Goal: Task Accomplishment & Management: Complete application form

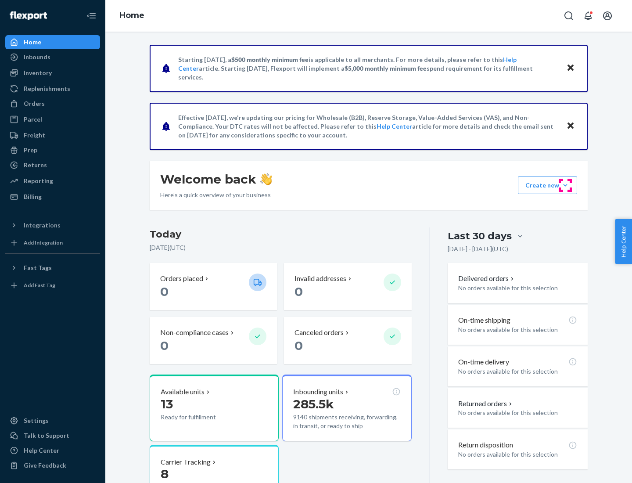
click at [566, 185] on button "Create new Create new inbound Create new order Create new product" at bounding box center [547, 186] width 59 height 18
click at [53, 57] on div "Inbounds" at bounding box center [52, 57] width 93 height 12
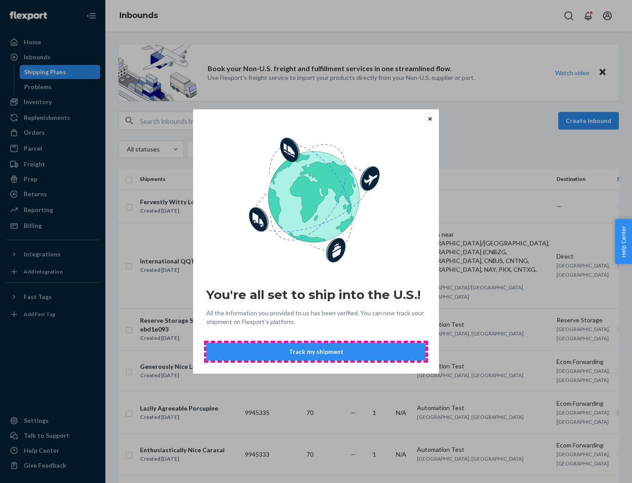
click at [316, 352] on button "Track my shipment" at bounding box center [316, 352] width 220 height 18
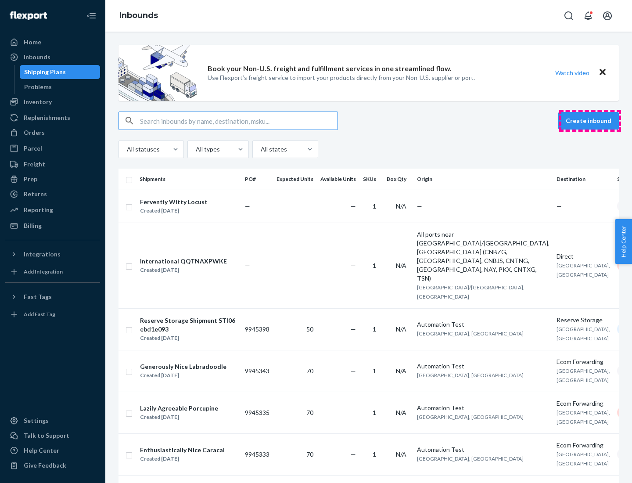
click at [590, 121] on button "Create inbound" at bounding box center [589, 121] width 61 height 18
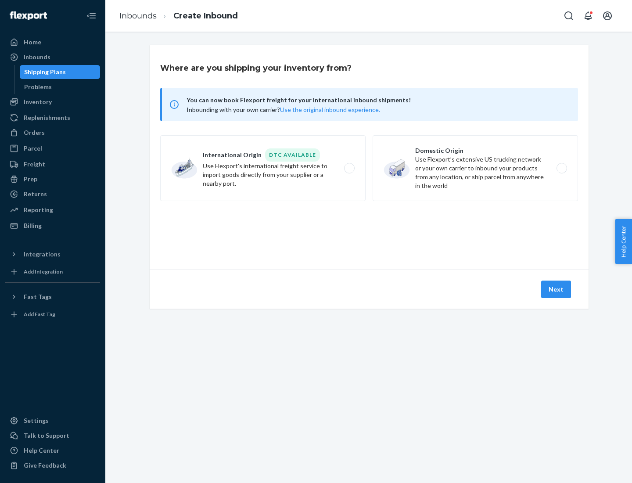
click at [263, 168] on label "International Origin DTC Available Use Flexport's international freight service…" at bounding box center [262, 168] width 205 height 66
click at [349, 168] on input "International Origin DTC Available Use Flexport's international freight service…" at bounding box center [352, 169] width 6 height 6
radio input "true"
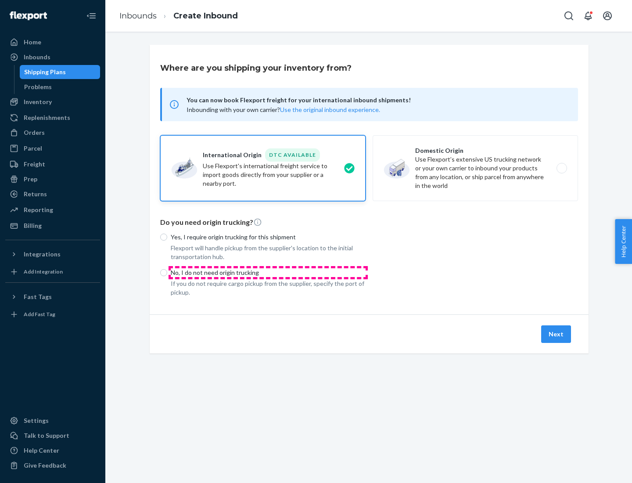
click at [268, 272] on p "No, I do not need origin trucking" at bounding box center [268, 272] width 195 height 9
click at [167, 272] on input "No, I do not need origin trucking" at bounding box center [163, 272] width 7 height 7
radio input "true"
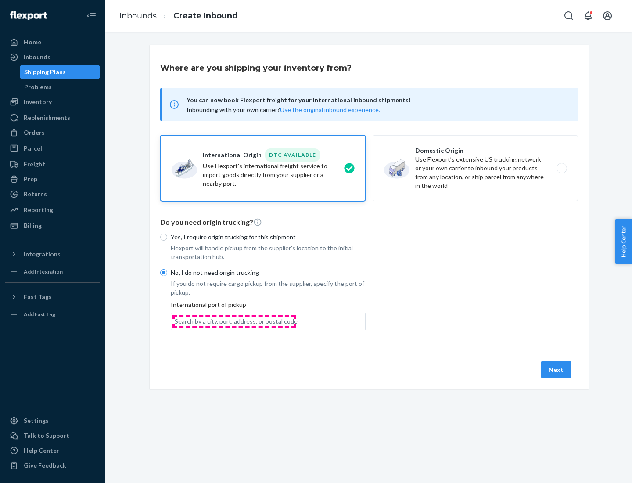
click at [234, 321] on div "Search by a city, port, address, or postal code" at bounding box center [236, 321] width 123 height 9
click at [176, 321] on input "Search by a city, port, address, or postal code" at bounding box center [175, 321] width 1 height 9
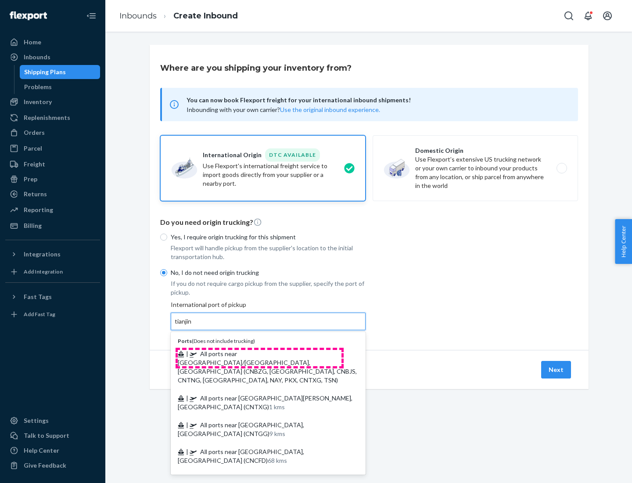
click at [260, 353] on span "| All ports near [GEOGRAPHIC_DATA]/[GEOGRAPHIC_DATA], [GEOGRAPHIC_DATA] (CNBZG,…" at bounding box center [267, 367] width 179 height 34
click at [193, 326] on input "tianjin" at bounding box center [184, 321] width 18 height 9
type input "All ports near [GEOGRAPHIC_DATA]/[GEOGRAPHIC_DATA], [GEOGRAPHIC_DATA] (CNBZG, […"
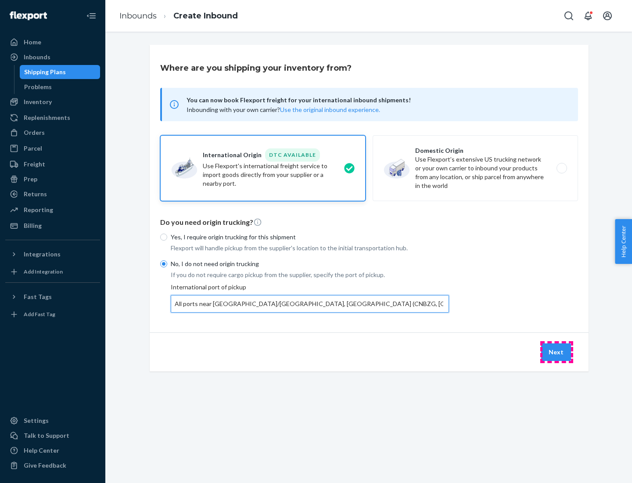
click at [557, 352] on button "Next" at bounding box center [556, 352] width 30 height 18
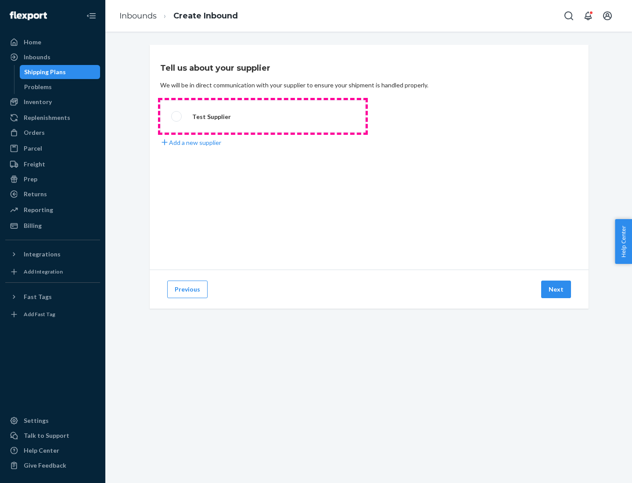
click at [263, 116] on label "Test Supplier" at bounding box center [262, 116] width 205 height 32
click at [177, 116] on input "Test Supplier" at bounding box center [174, 117] width 6 height 6
radio input "true"
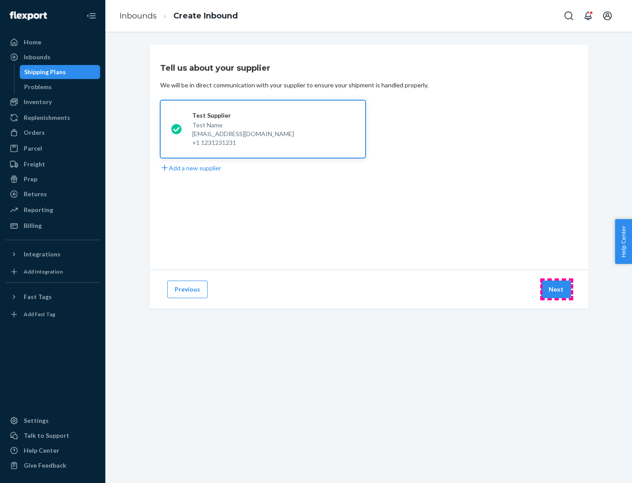
click at [557, 289] on button "Next" at bounding box center [556, 290] width 30 height 18
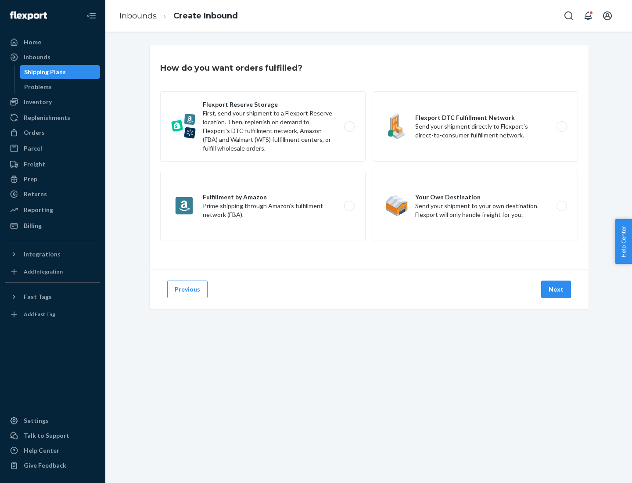
click at [263, 126] on label "Flexport Reserve Storage First, send your shipment to a Flexport Reserve locati…" at bounding box center [262, 126] width 205 height 70
click at [349, 126] on input "Flexport Reserve Storage First, send your shipment to a Flexport Reserve locati…" at bounding box center [352, 127] width 6 height 6
radio input "true"
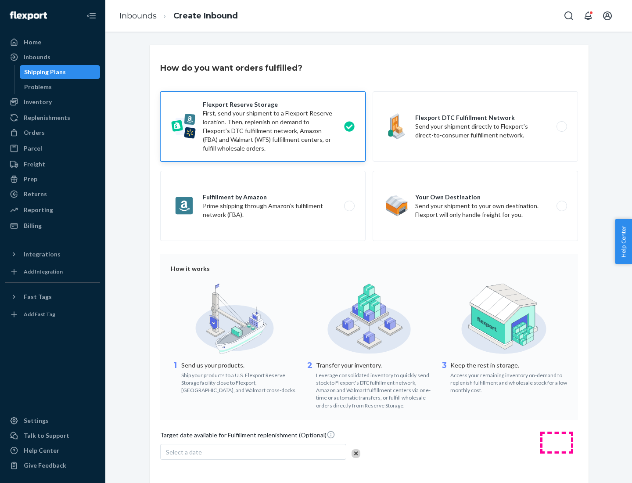
scroll to position [72, 0]
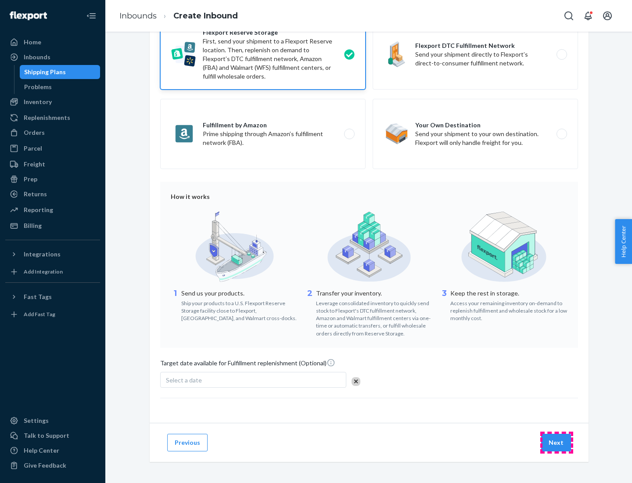
click at [557, 442] on button "Next" at bounding box center [556, 443] width 30 height 18
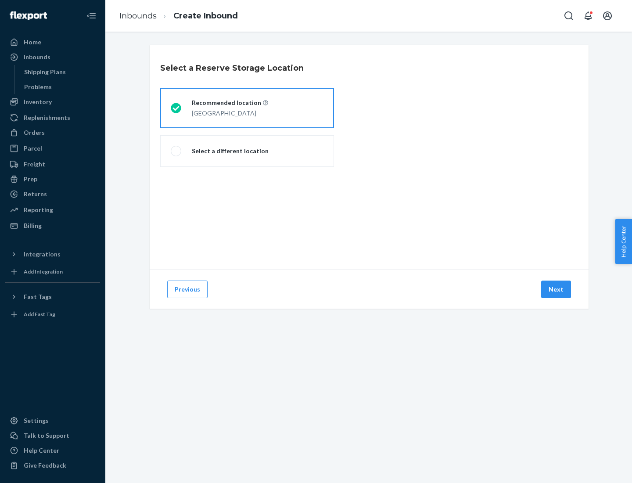
click at [247, 108] on div "[GEOGRAPHIC_DATA]" at bounding box center [230, 112] width 76 height 11
click at [177, 108] on input "Recommended location [GEOGRAPHIC_DATA]" at bounding box center [174, 108] width 6 height 6
click at [557, 289] on button "Next" at bounding box center [556, 290] width 30 height 18
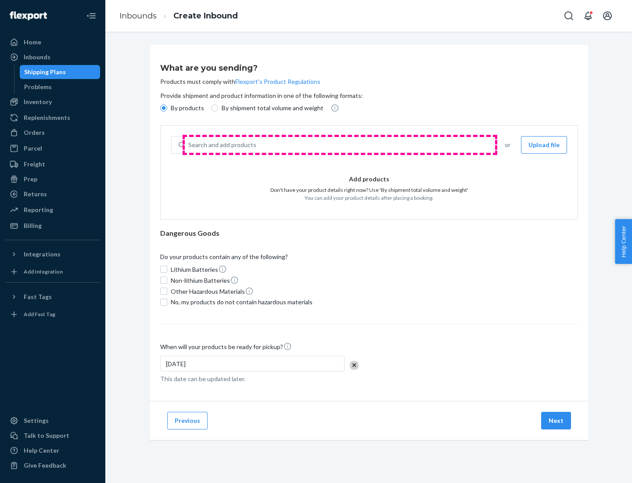
click at [340, 145] on div "Search and add products" at bounding box center [339, 145] width 309 height 16
click at [189, 145] on input "Search and add products" at bounding box center [188, 145] width 1 height 9
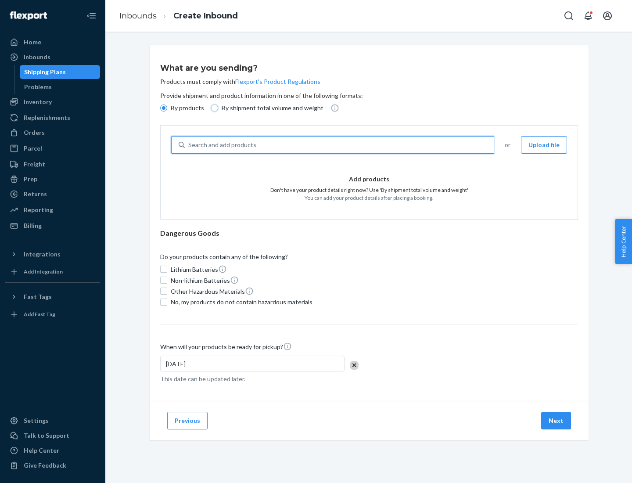
click at [213, 108] on input "By shipment total volume and weight" at bounding box center [214, 108] width 7 height 7
radio input "true"
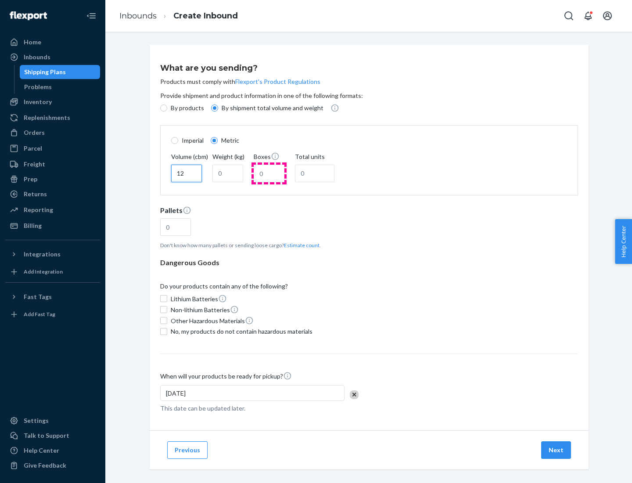
type input "12"
type input "22"
type input "222"
type input "121"
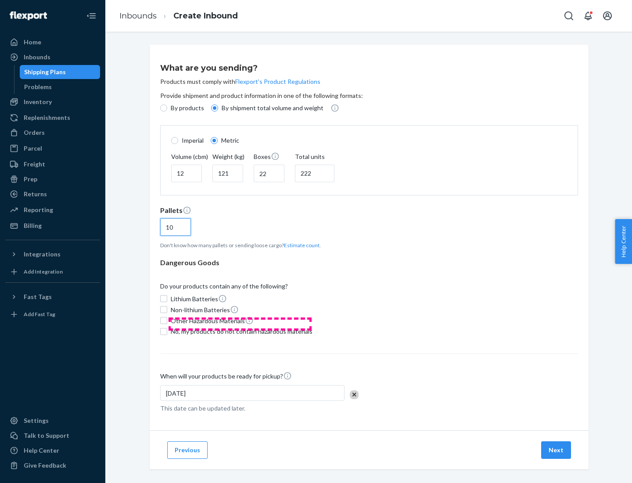
scroll to position [7, 0]
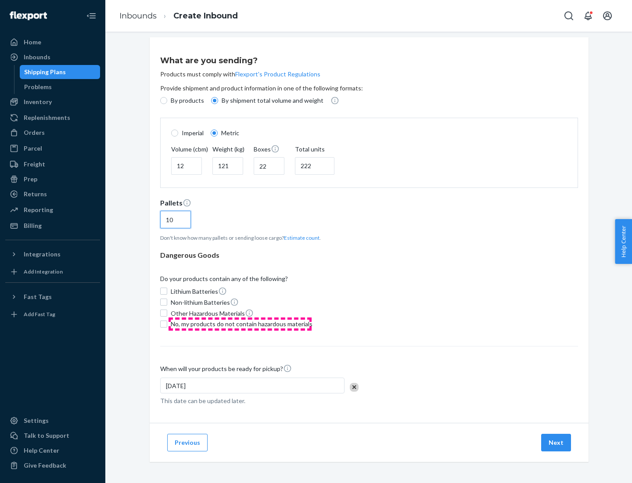
type input "10"
click at [240, 324] on span "No, my products do not contain hazardous materials" at bounding box center [242, 324] width 142 height 9
click at [167, 324] on input "No, my products do not contain hazardous materials" at bounding box center [163, 324] width 7 height 7
checkbox input "true"
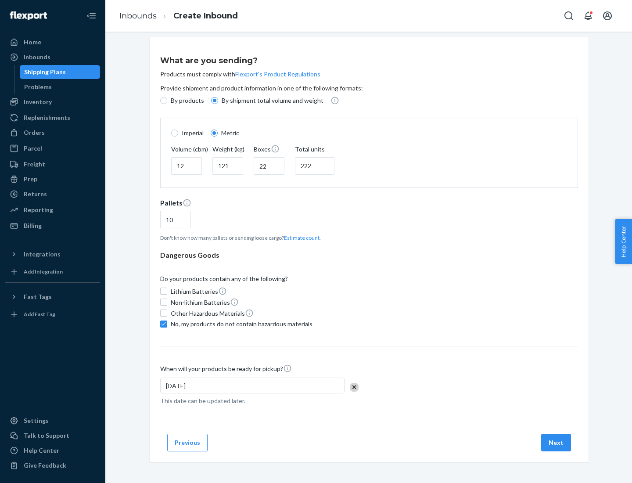
click at [557, 442] on button "Next" at bounding box center [556, 443] width 30 height 18
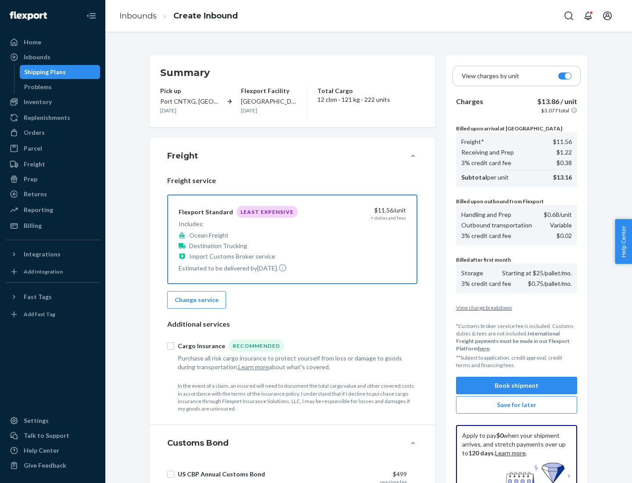
scroll to position [128, 0]
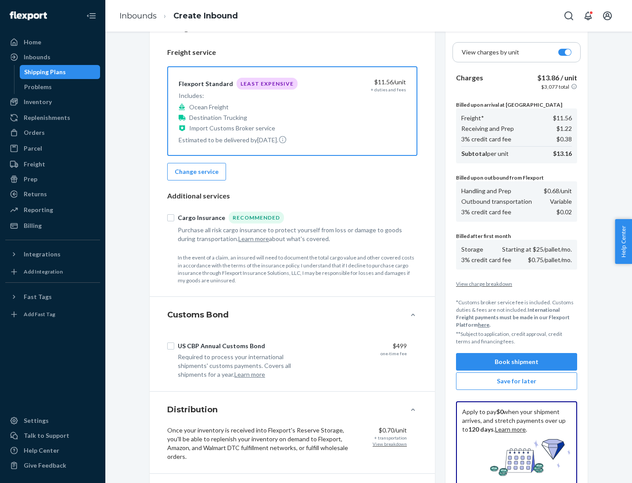
click at [517, 362] on button "Book shipment" at bounding box center [516, 362] width 121 height 18
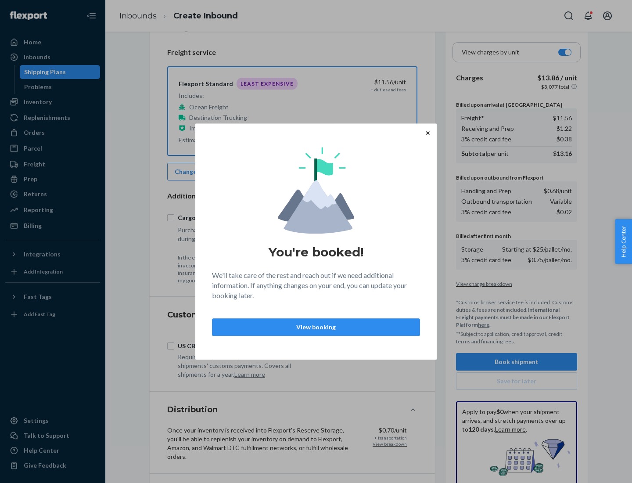
click at [316, 327] on p "View booking" at bounding box center [316, 327] width 193 height 9
